Goal: Obtain resource: Download file/media

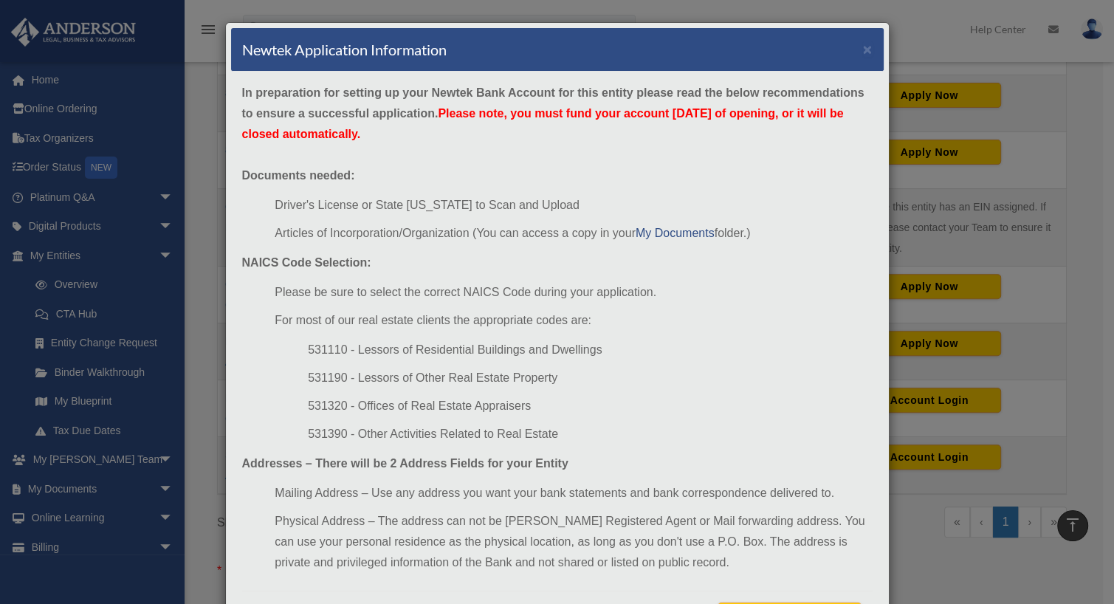
scroll to position [72, 0]
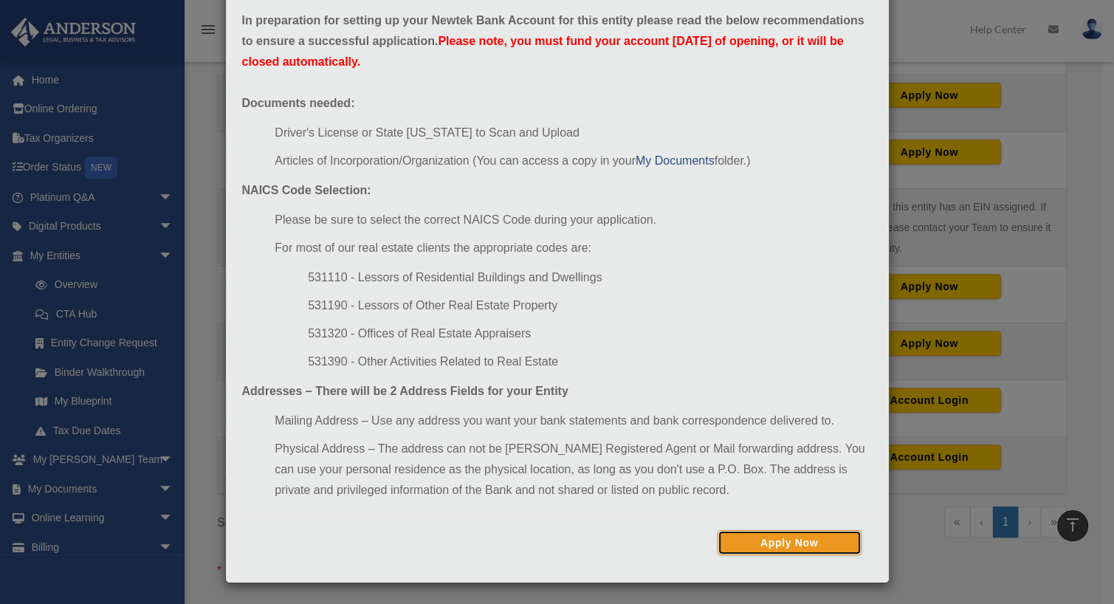
click at [786, 535] on button "Apply Now" at bounding box center [790, 542] width 144 height 25
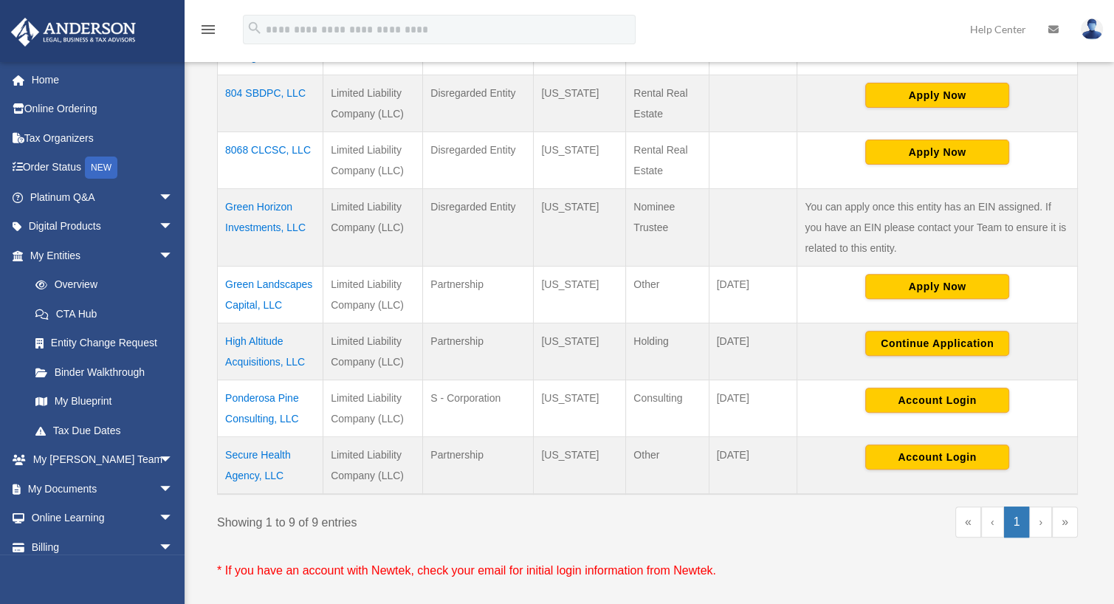
scroll to position [476, 0]
click at [261, 341] on td "High Altitude Acquisitions, LLC" at bounding box center [271, 351] width 106 height 57
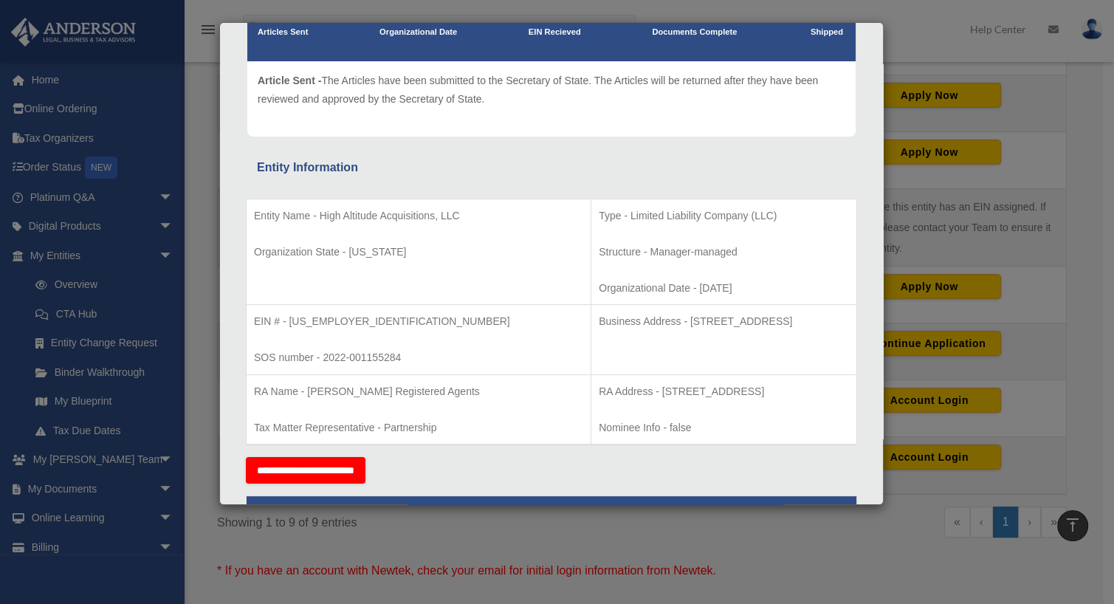
scroll to position [153, 0]
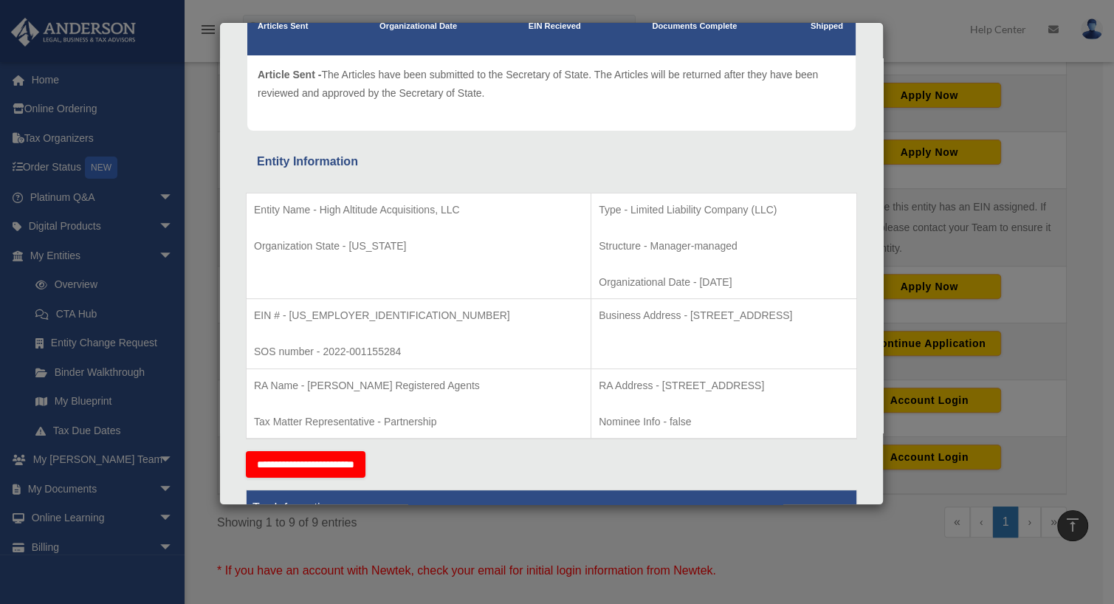
drag, startPoint x: 587, startPoint y: 314, endPoint x: 773, endPoint y: 314, distance: 186.1
click at [773, 314] on p "Business Address - [STREET_ADDRESS]" at bounding box center [724, 315] width 250 height 18
copy p "[STREET_ADDRESS]"
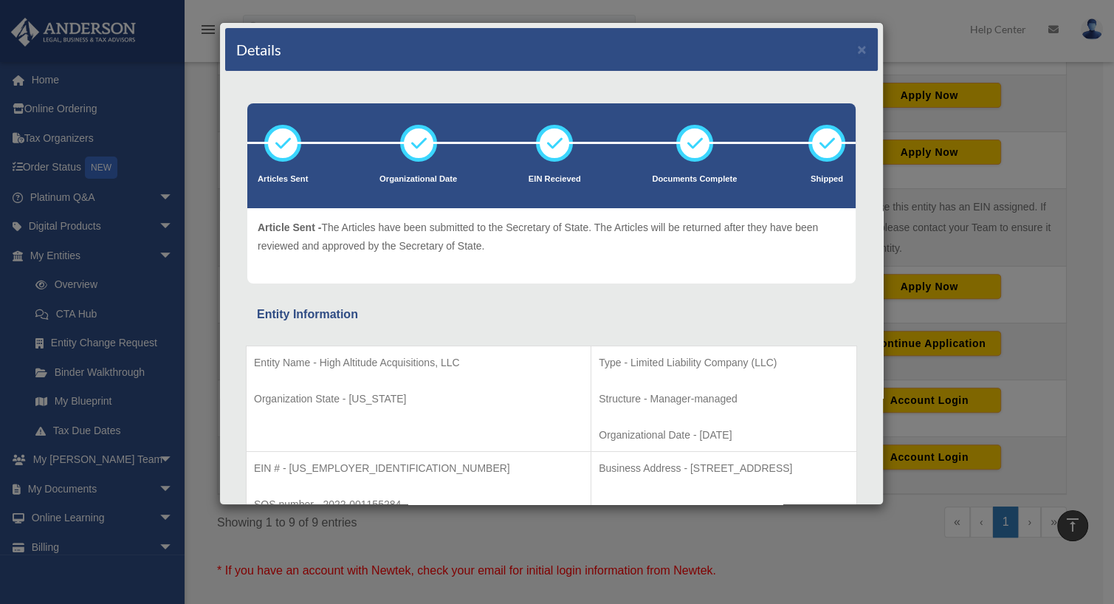
scroll to position [0, 0]
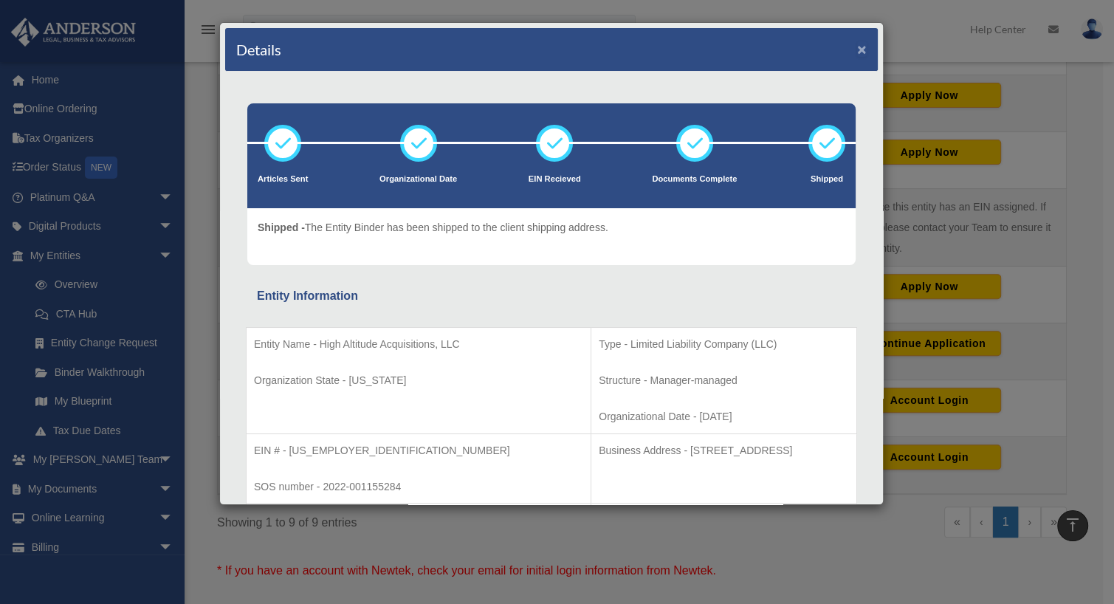
click at [857, 45] on button "×" at bounding box center [862, 49] width 10 height 16
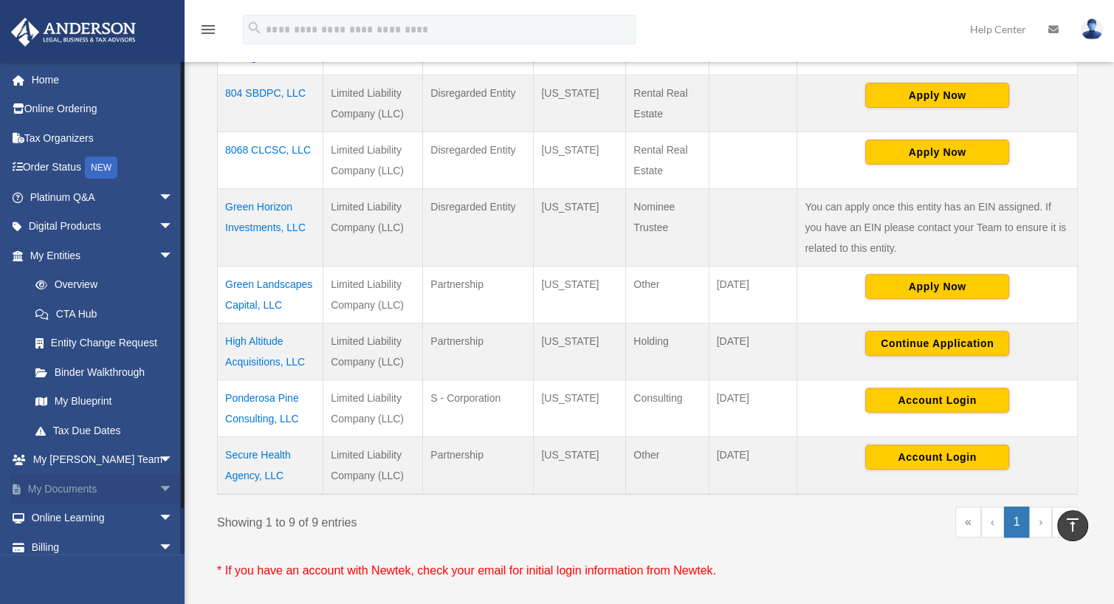
click at [80, 487] on link "My Documents arrow_drop_down" at bounding box center [102, 489] width 185 height 30
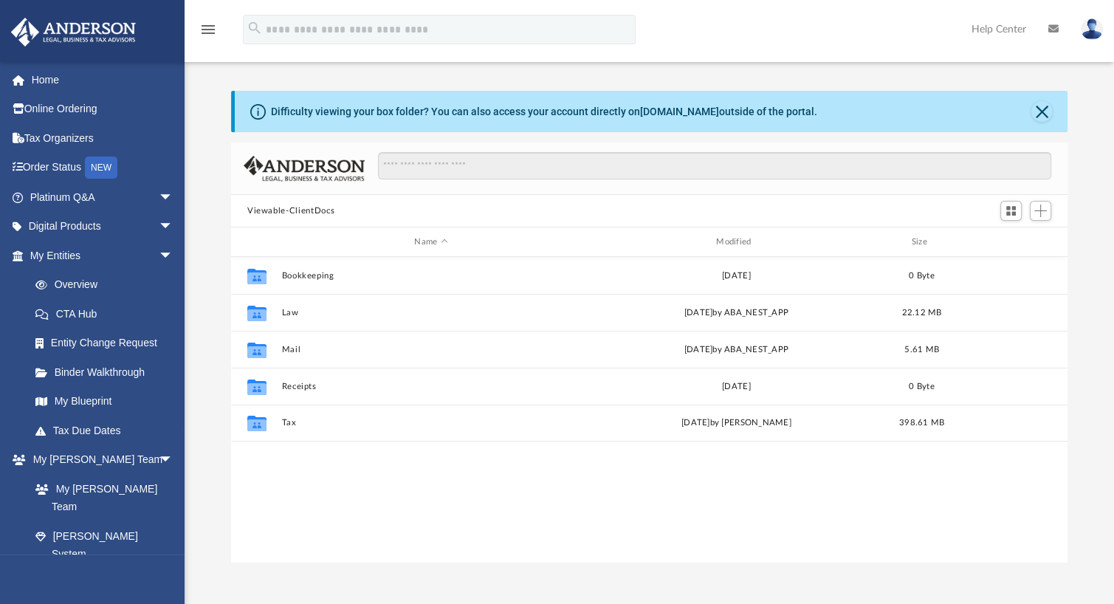
scroll to position [324, 825]
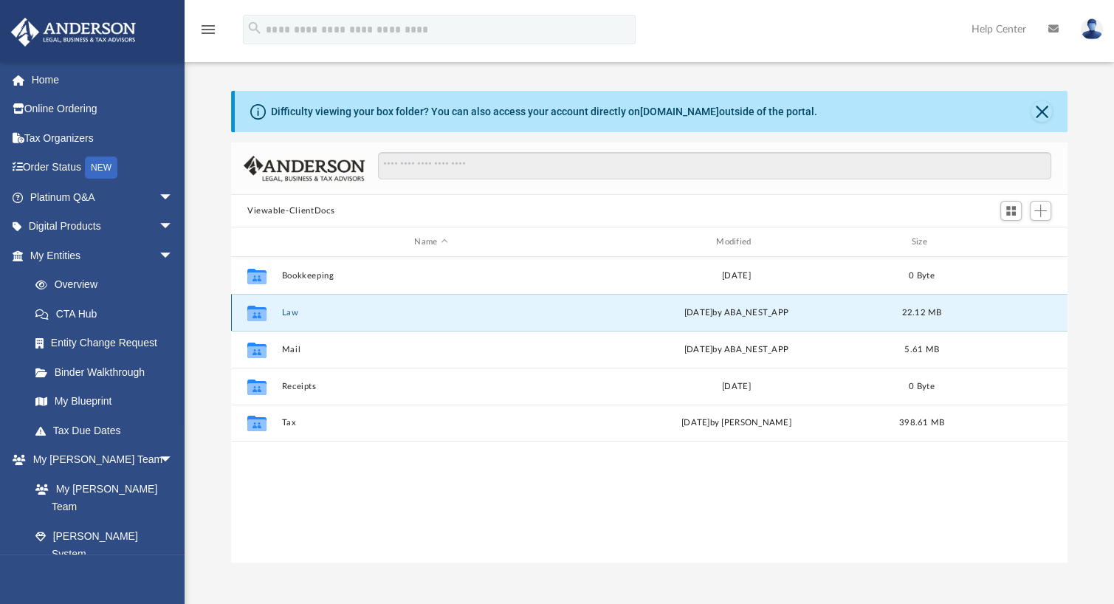
click at [292, 314] on button "Law" at bounding box center [430, 313] width 299 height 10
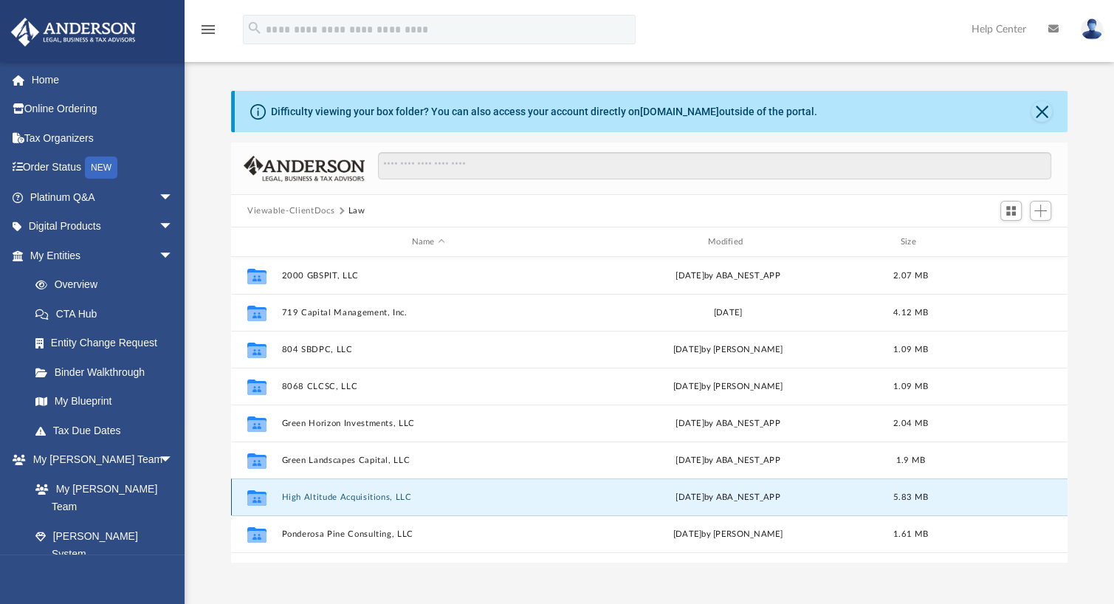
click at [325, 497] on button "High Altitude Acquisitions, LLC" at bounding box center [427, 497] width 293 height 10
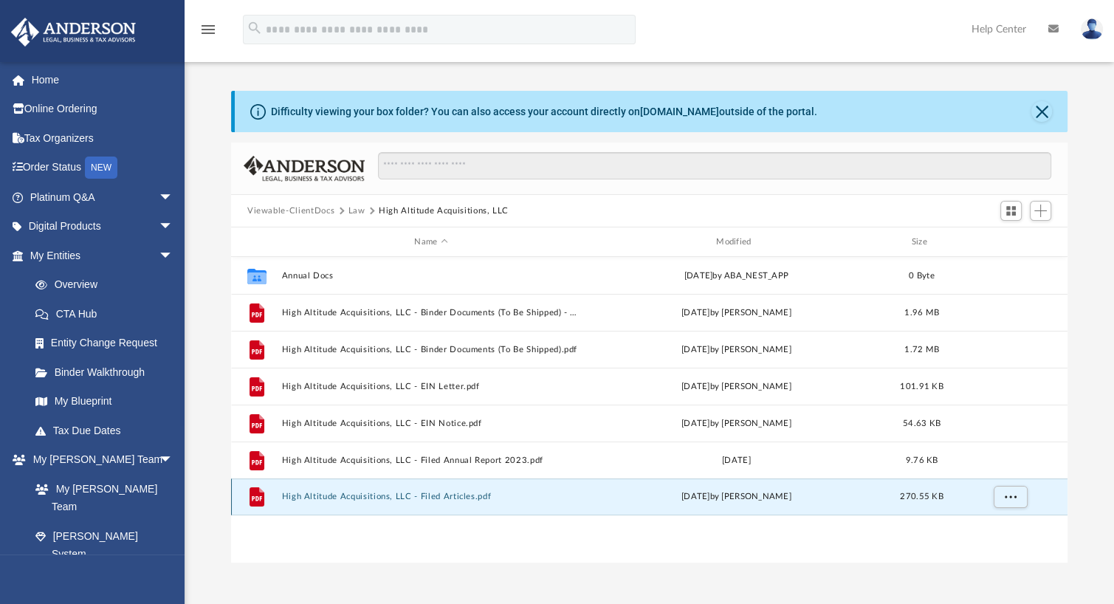
click at [473, 498] on button "High Altitude Acquisitions, LLC - Filed Articles.pdf" at bounding box center [430, 497] width 299 height 10
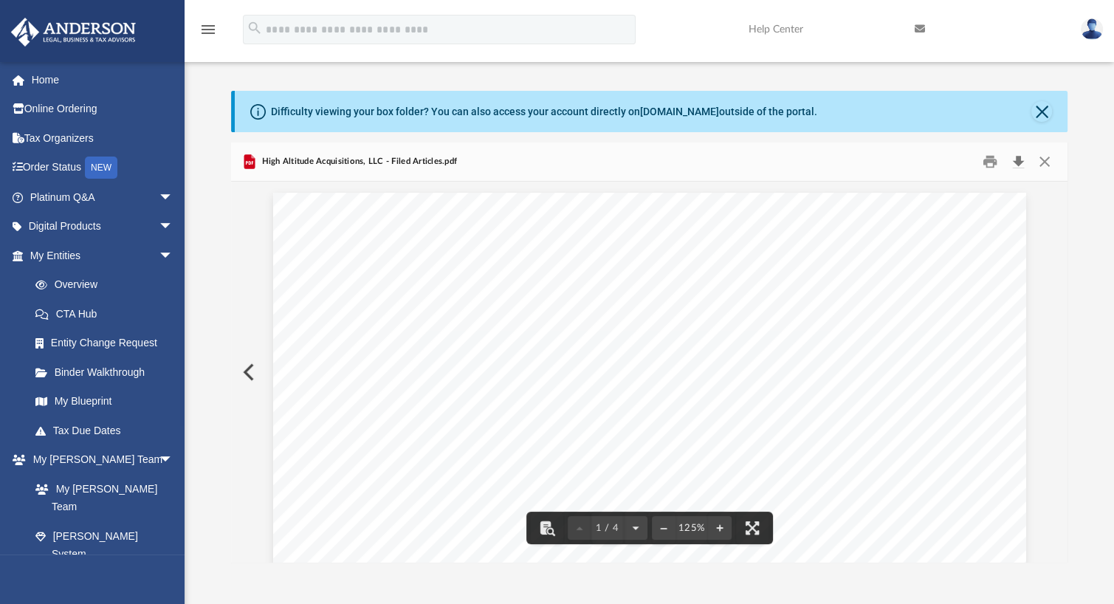
click at [1019, 163] on button "Download" at bounding box center [1018, 162] width 27 height 23
click at [1048, 166] on button "Close" at bounding box center [1044, 162] width 27 height 23
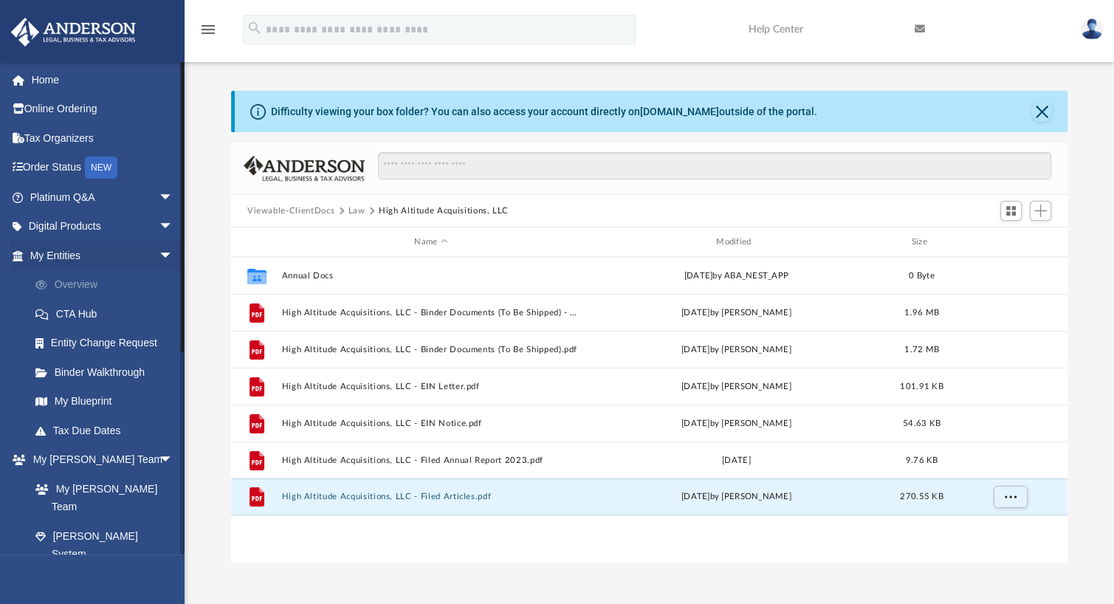
click at [83, 284] on link "Overview" at bounding box center [108, 285] width 175 height 30
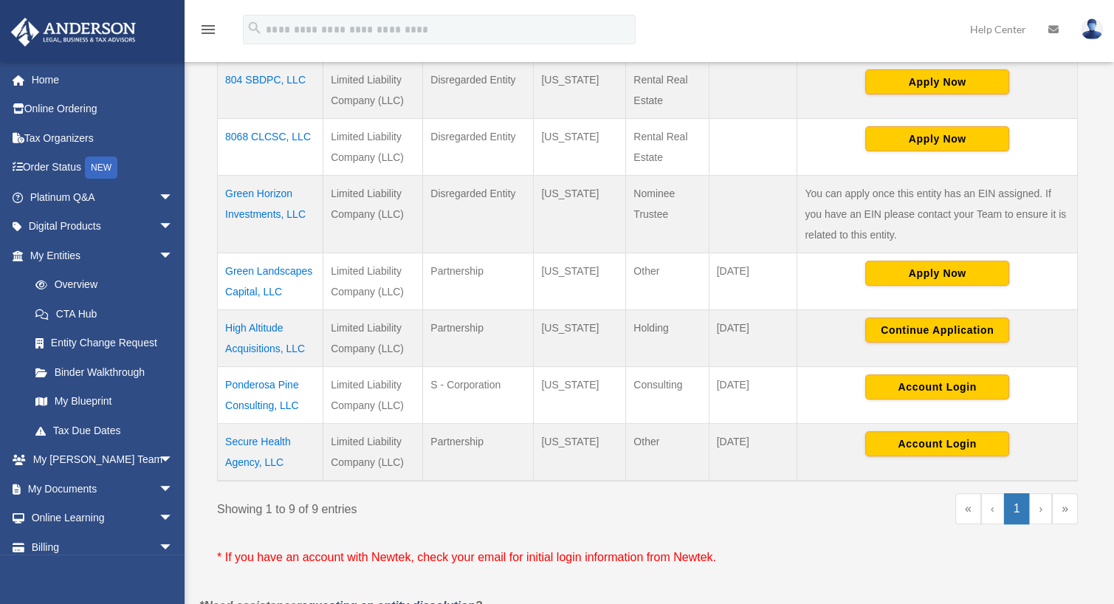
scroll to position [484, 0]
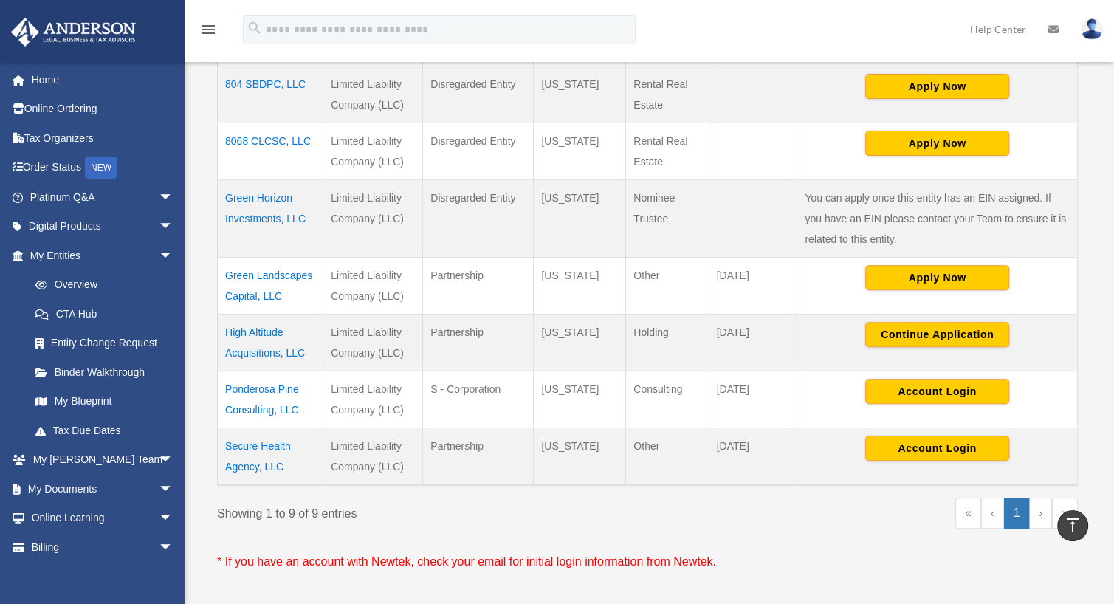
click at [256, 346] on td "High Altitude Acquisitions, LLC" at bounding box center [271, 343] width 106 height 57
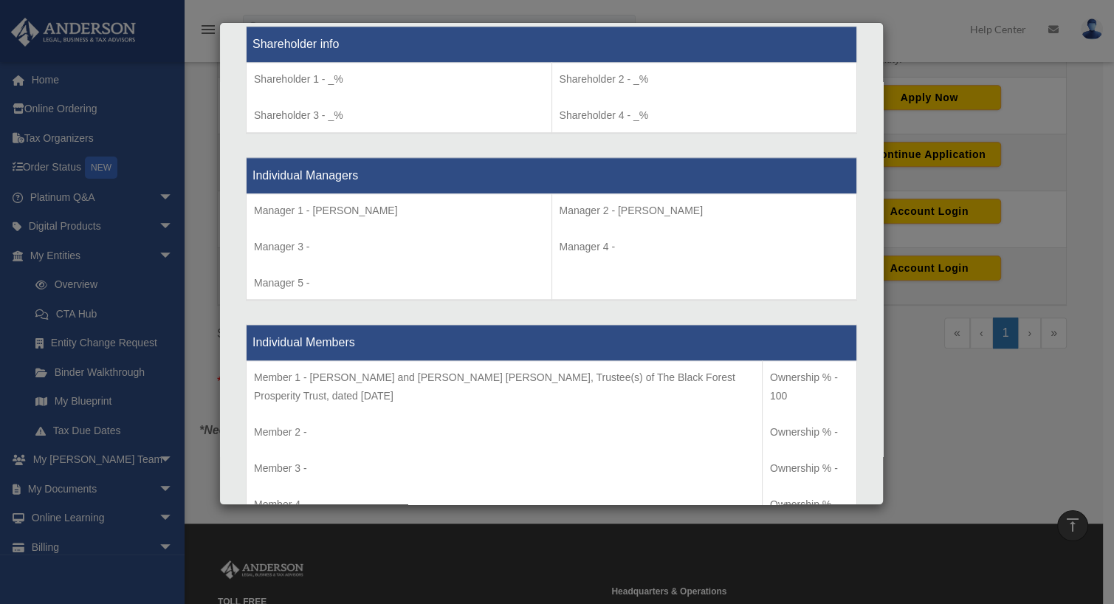
scroll to position [1252, 0]
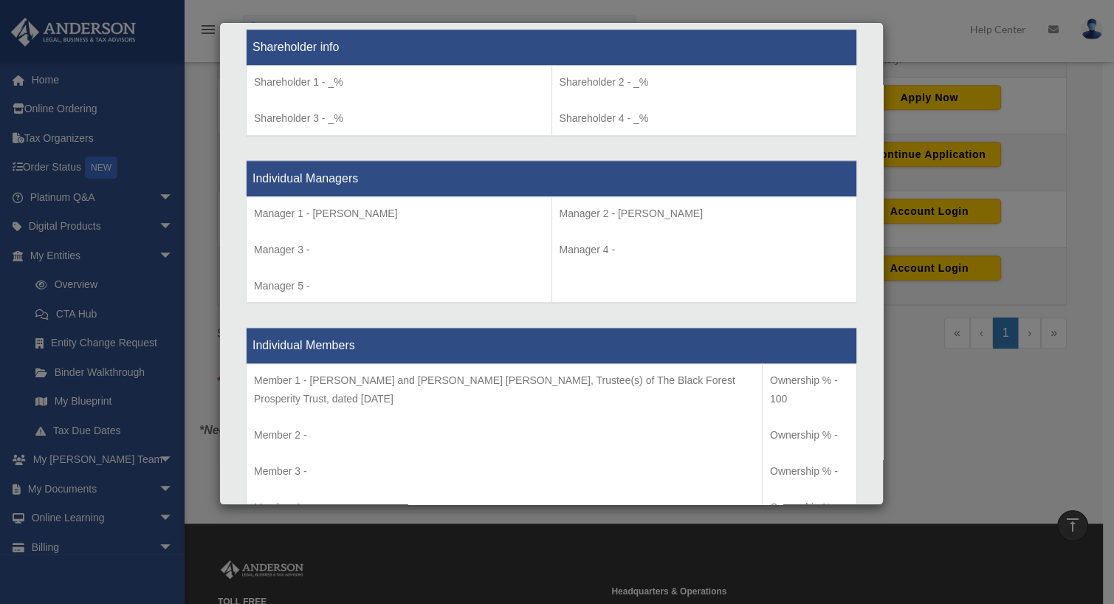
click at [964, 352] on div "Details × Articles Sent Organizational Date" at bounding box center [557, 302] width 1114 height 604
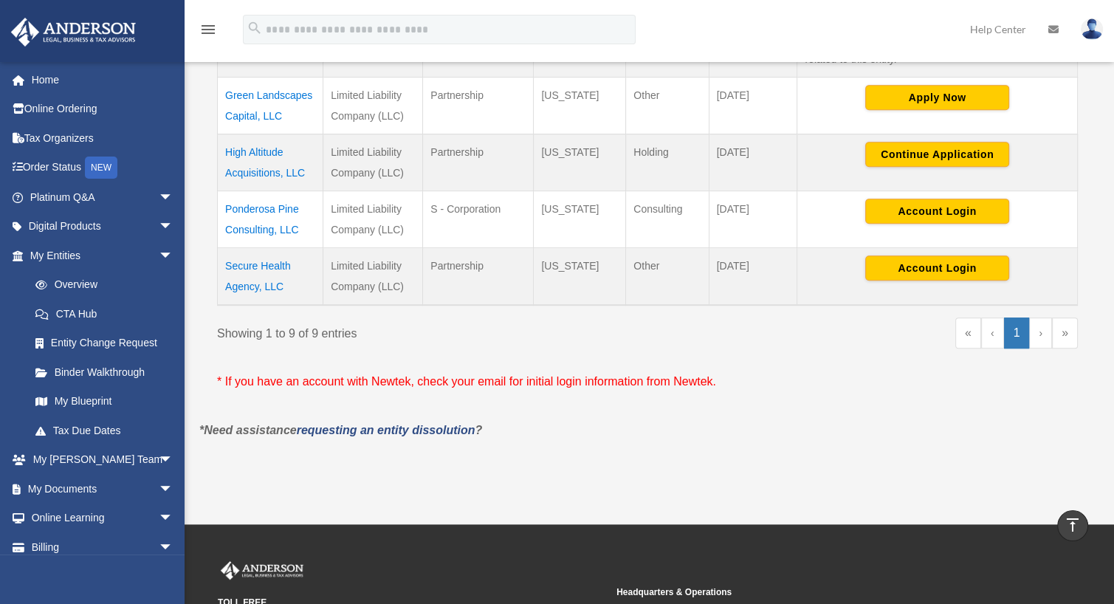
click at [244, 165] on td "High Altitude Acquisitions, LLC" at bounding box center [271, 162] width 106 height 57
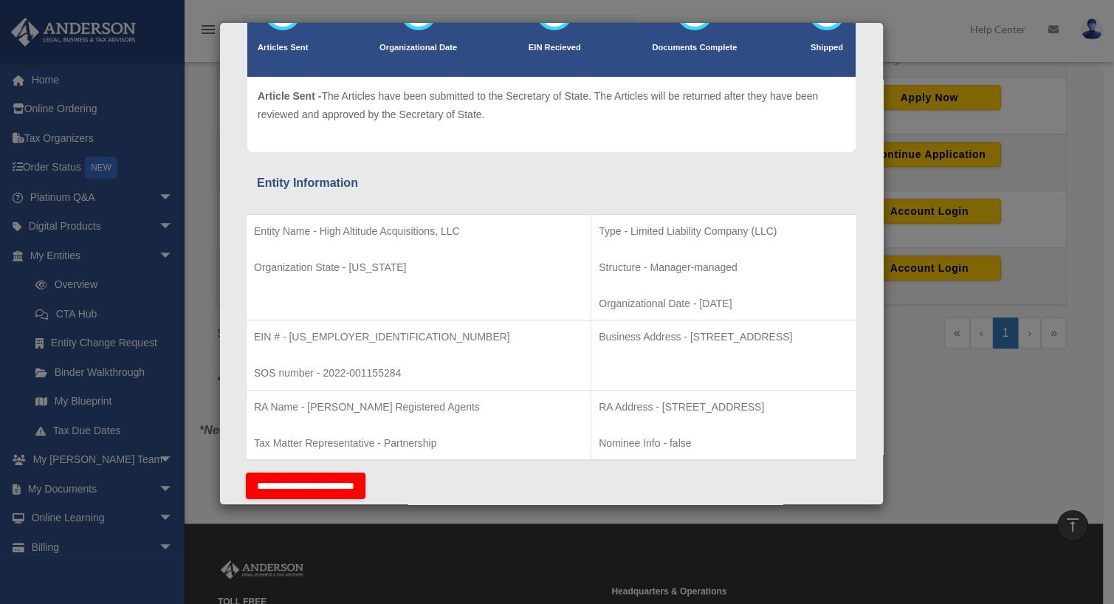
scroll to position [0, 0]
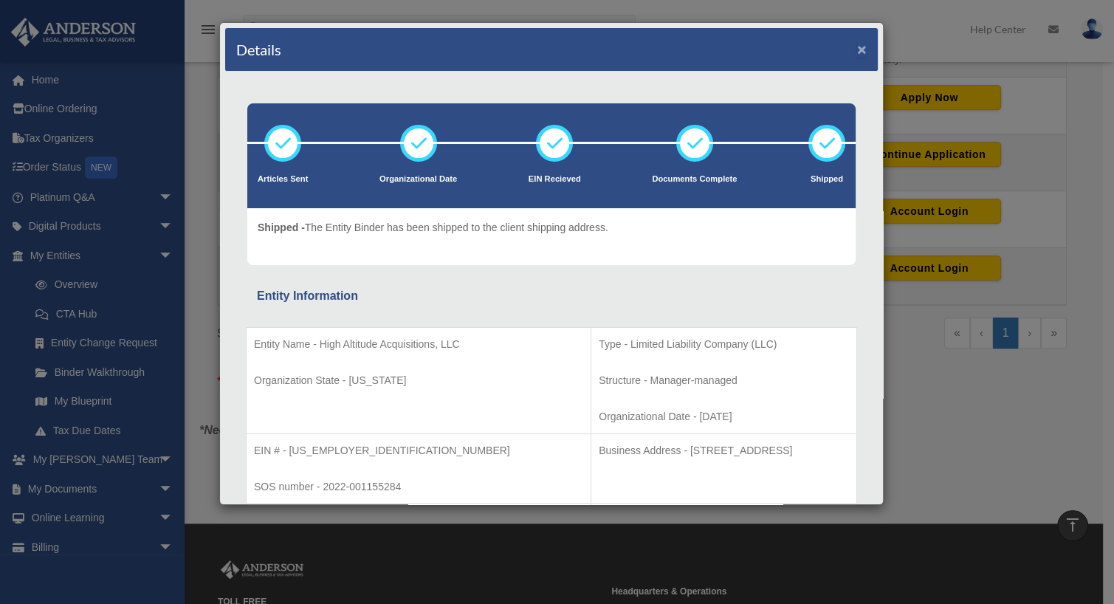
click at [857, 47] on button "×" at bounding box center [862, 49] width 10 height 16
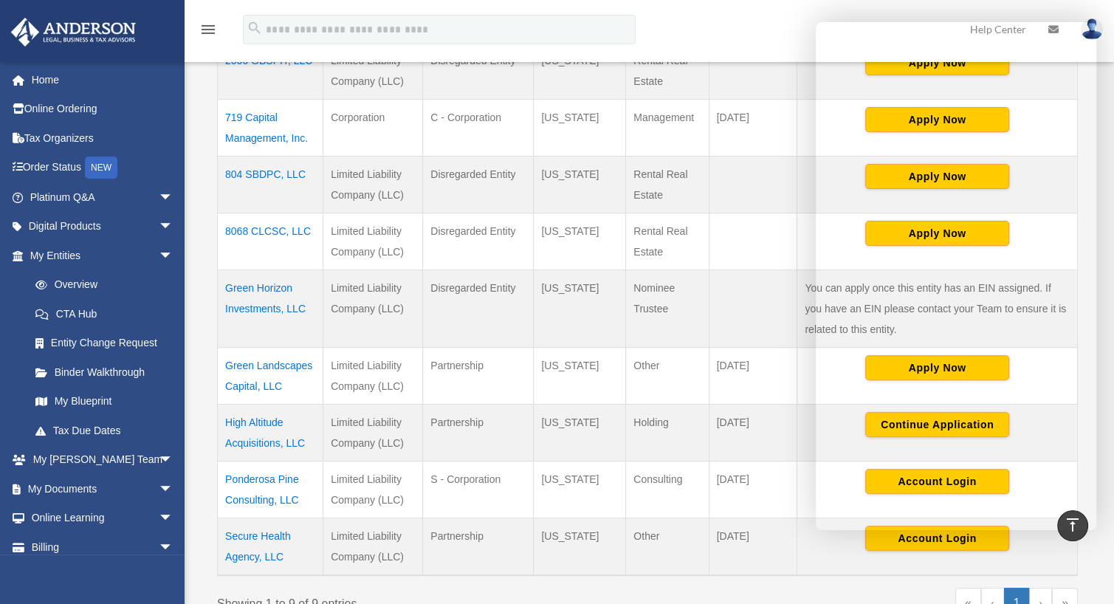
scroll to position [393, 0]
